Goal: Transaction & Acquisition: Purchase product/service

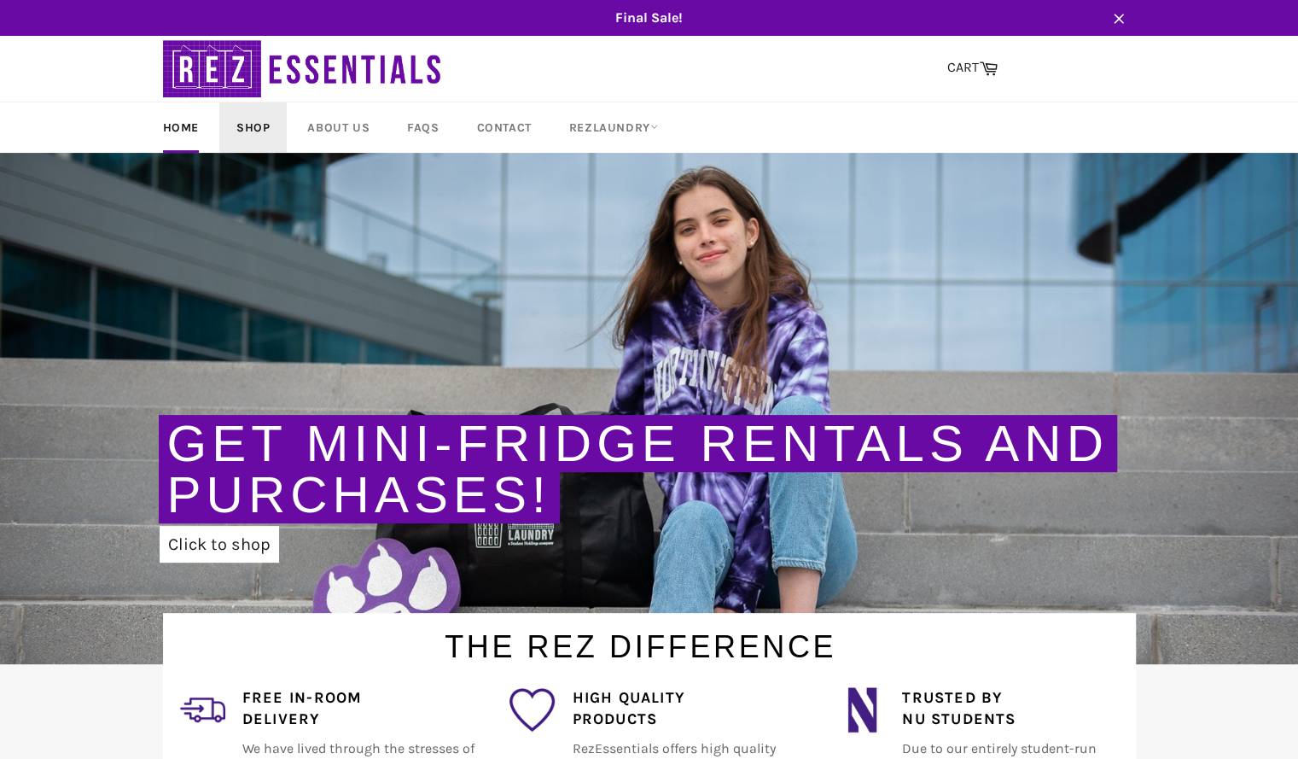
click at [254, 129] on link "Shop" at bounding box center [252, 127] width 67 height 50
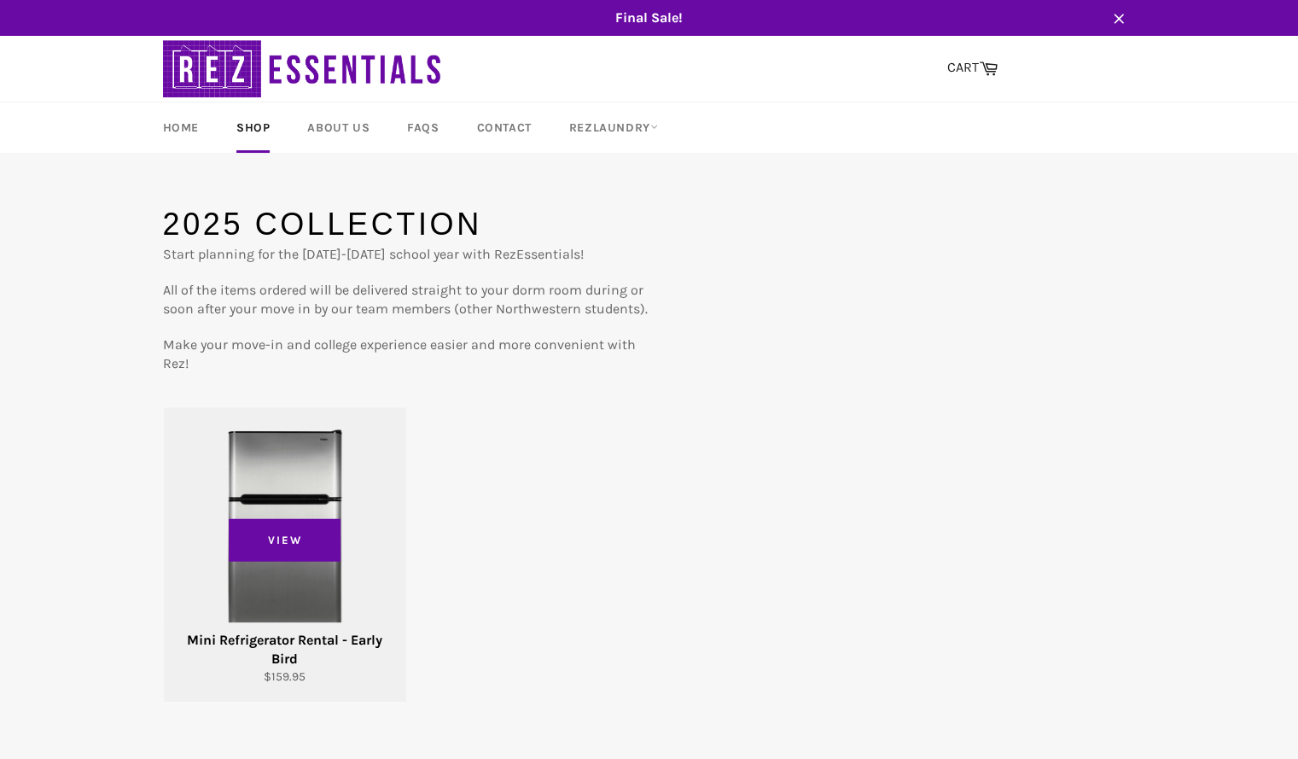
scroll to position [94, 0]
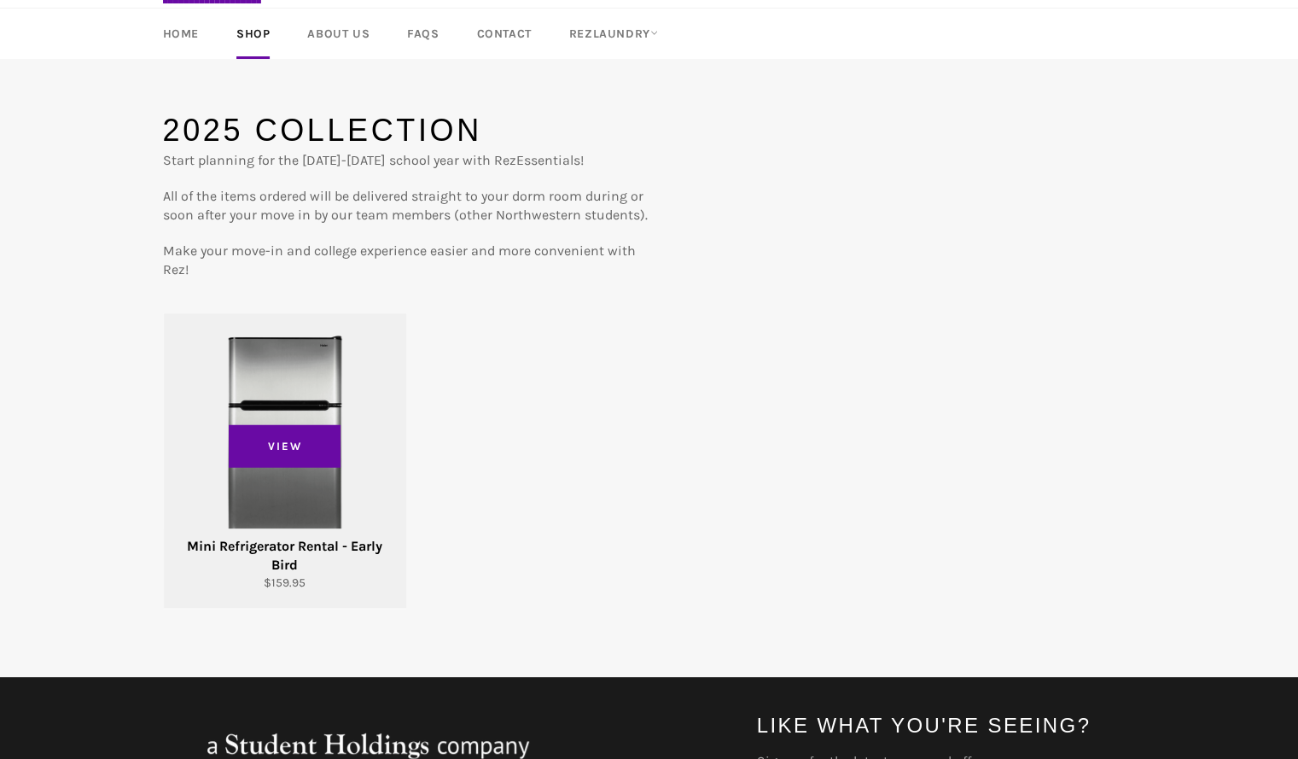
click at [333, 385] on div "View" at bounding box center [285, 460] width 242 height 295
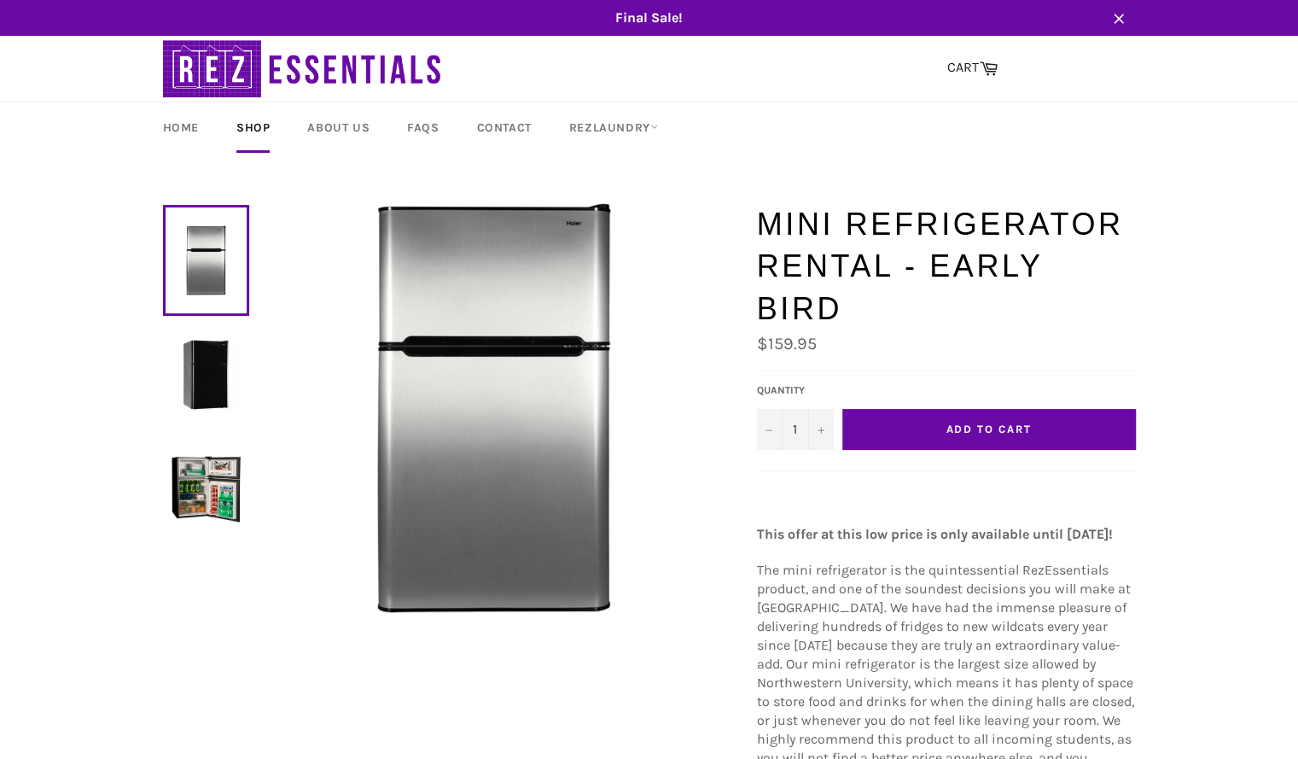
click at [1047, 440] on button "Add to Cart" at bounding box center [990, 429] width 294 height 41
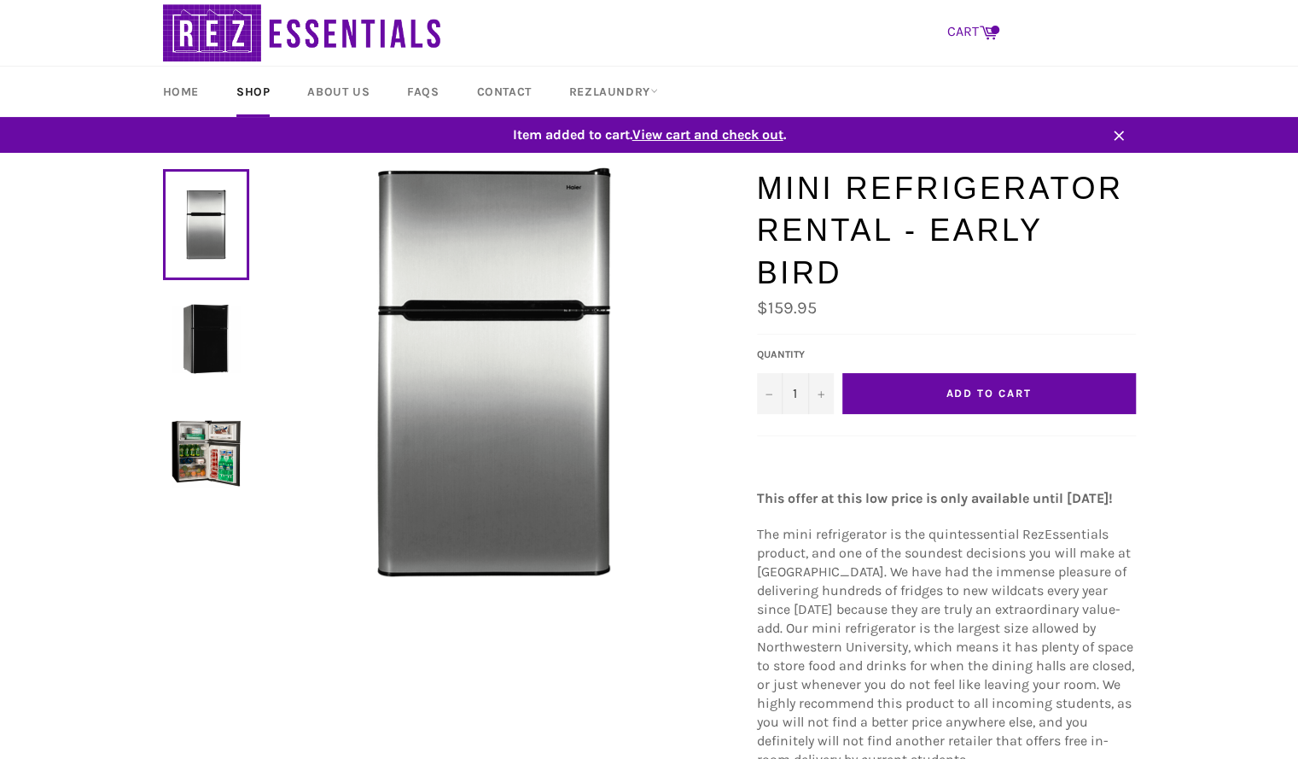
click at [975, 31] on link "CART Cart" at bounding box center [972, 33] width 67 height 36
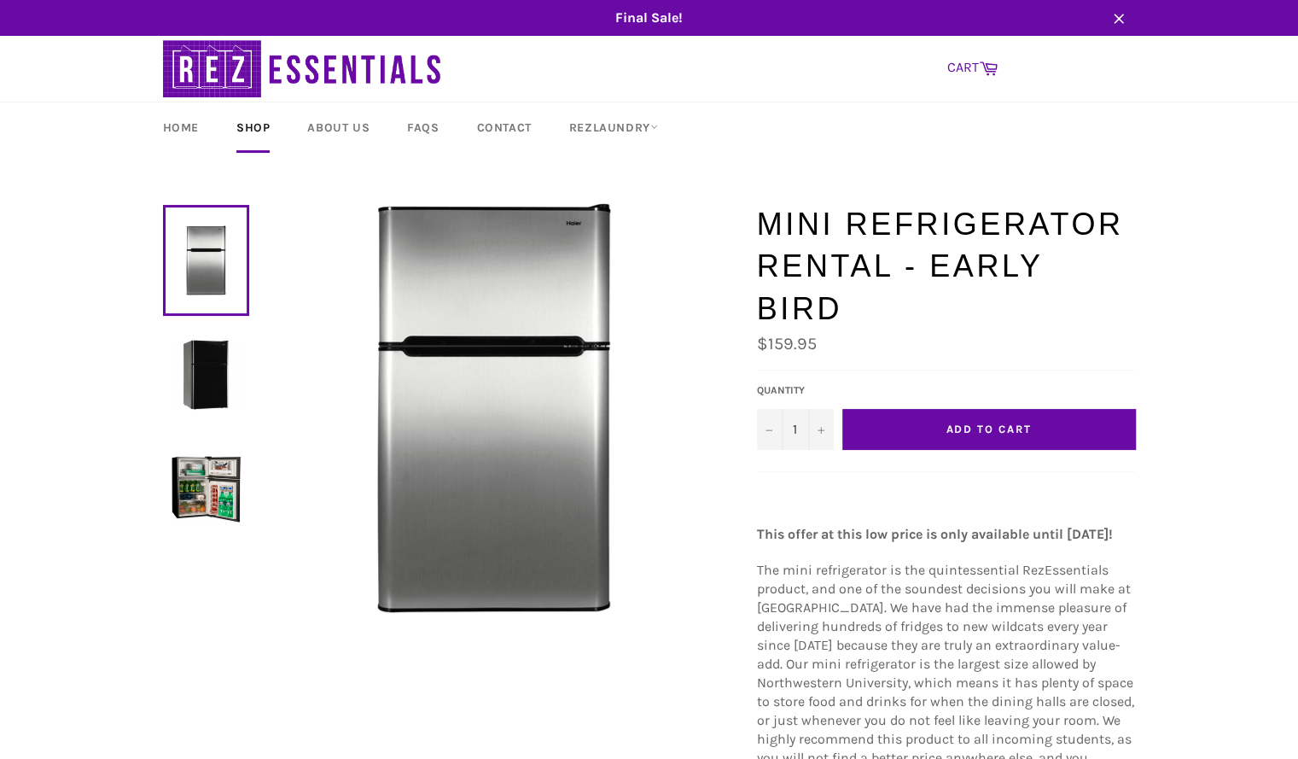
click at [964, 61] on link "CART Cart" at bounding box center [972, 68] width 67 height 36
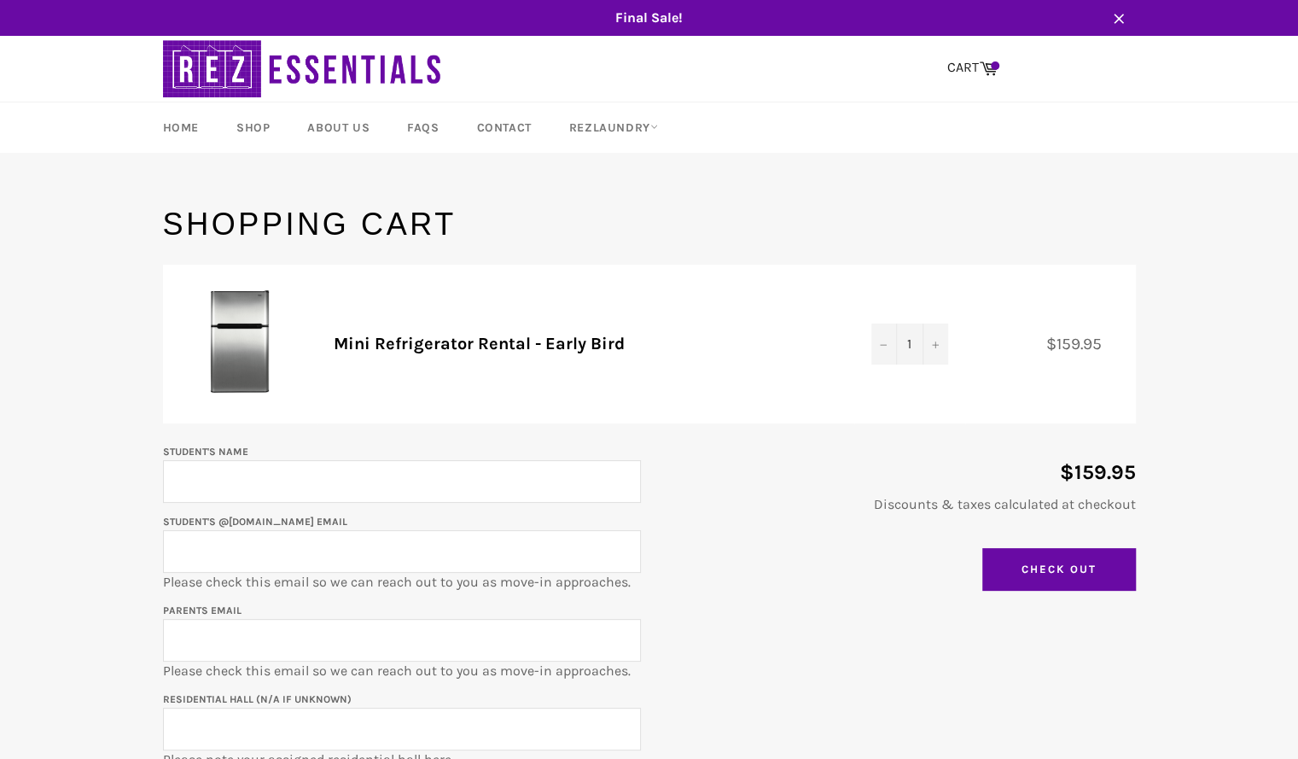
click at [315, 475] on input "Student's Name" at bounding box center [402, 481] width 478 height 43
type input "[PERSON_NAME]"
type input "maxwellli2029@u.northwestern,edu"
type input "168ericli@gmail.com"
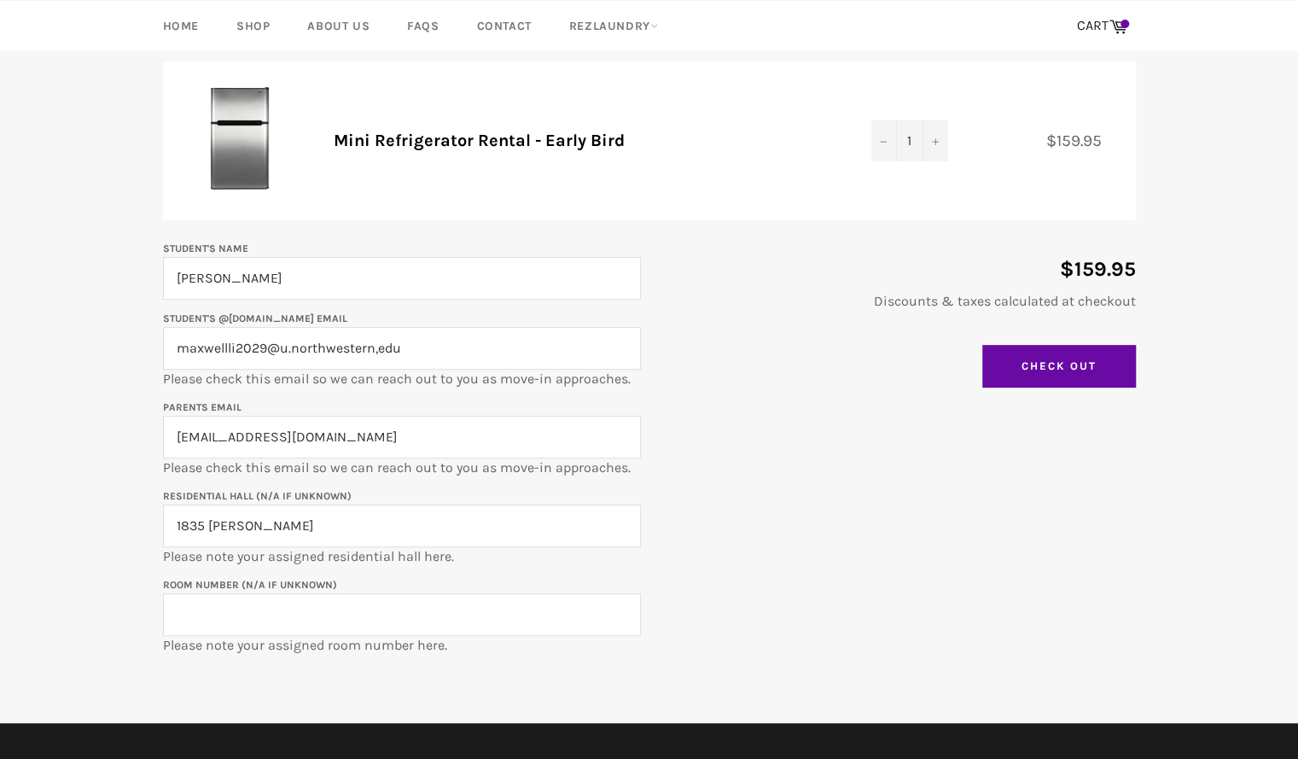
scroll to position [207, 0]
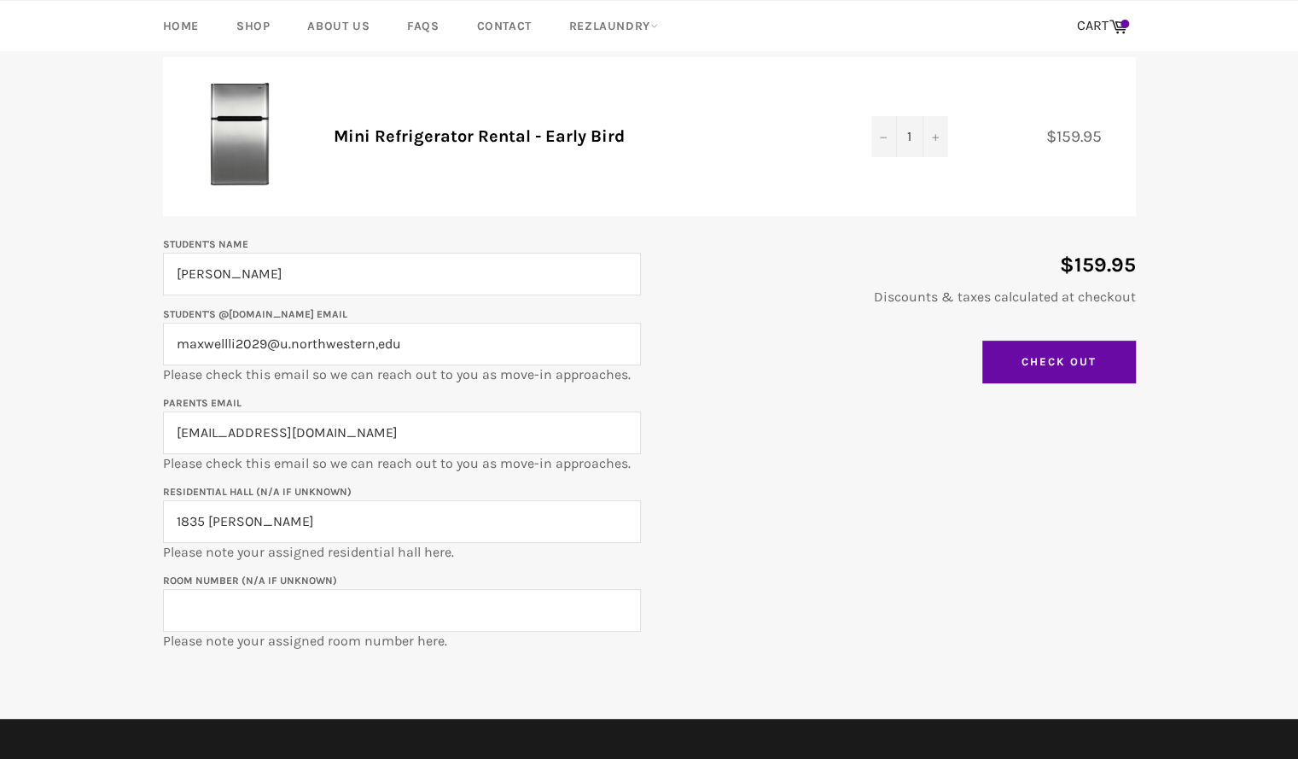
type input "1835 Hinman"
click at [422, 600] on input "Room Number (N/A if unknown)" at bounding box center [402, 610] width 478 height 43
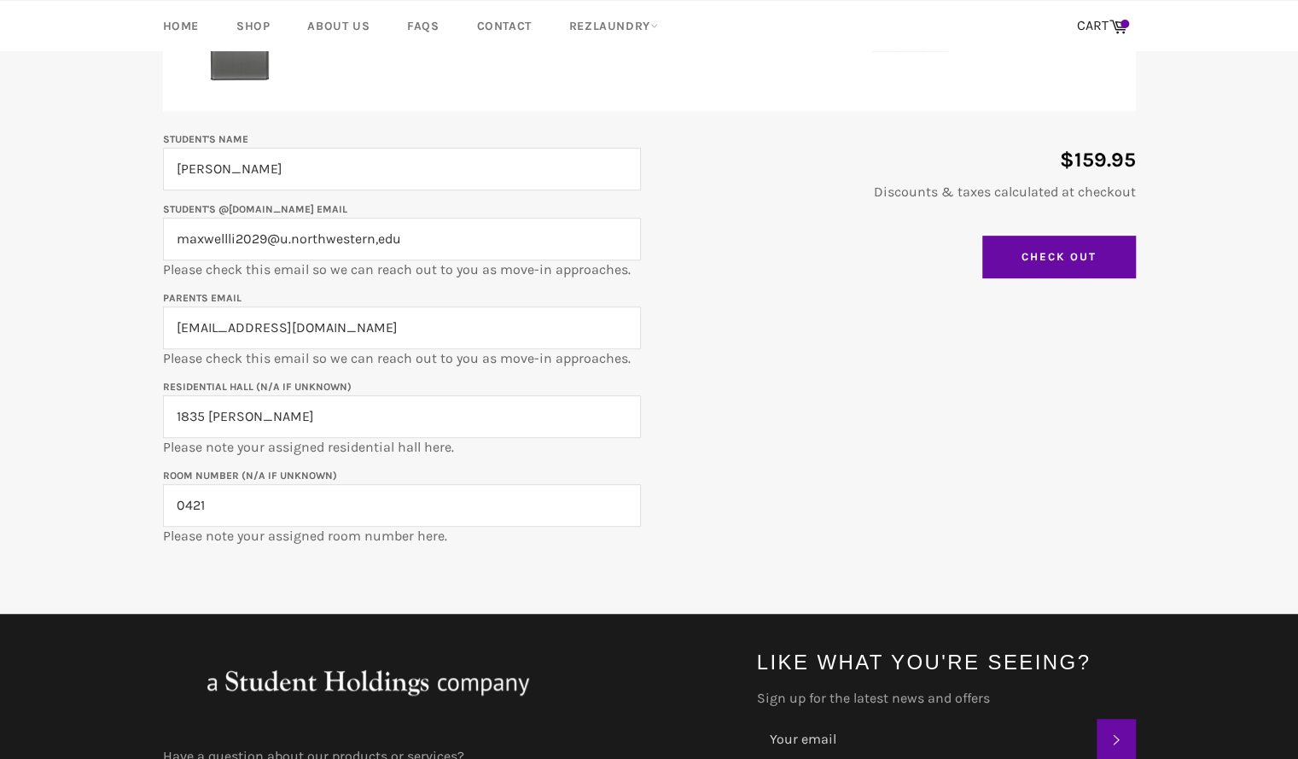
scroll to position [313, 0]
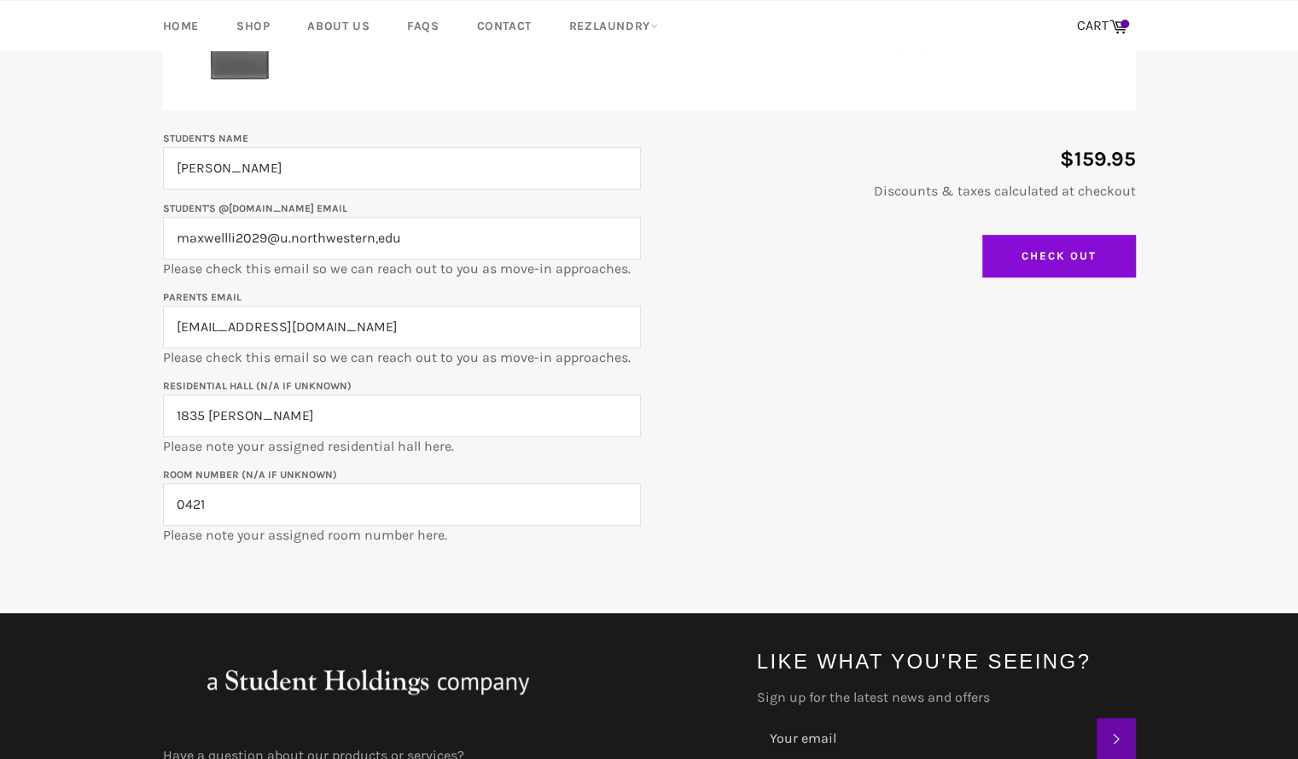
type input "0421"
click at [1039, 271] on input "Check Out" at bounding box center [1060, 256] width 154 height 43
